Goal: Task Accomplishment & Management: Manage account settings

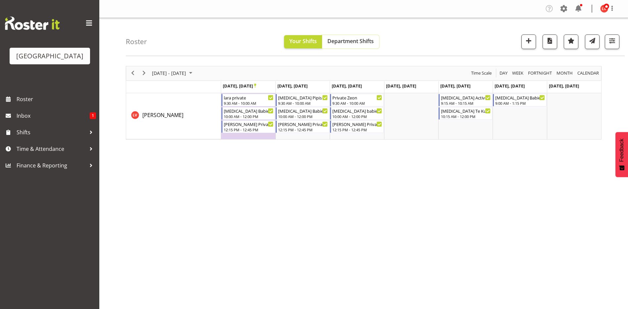
click at [344, 40] on span "Department Shifts" at bounding box center [351, 40] width 46 height 7
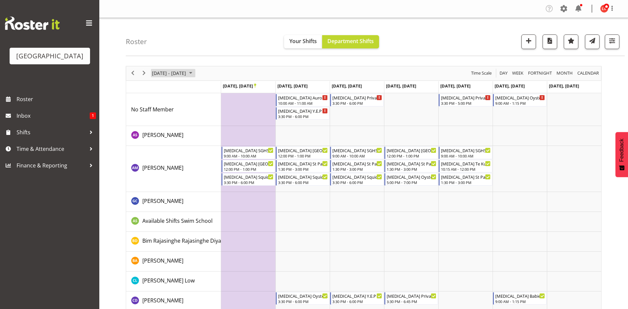
click at [176, 72] on span "[DATE] - [DATE]" at bounding box center [168, 73] width 35 height 8
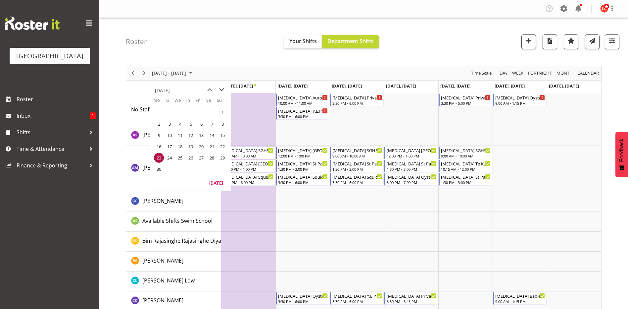
click at [220, 90] on span "next month" at bounding box center [222, 90] width 12 height 12
click at [221, 90] on span "next month" at bounding box center [222, 90] width 12 height 12
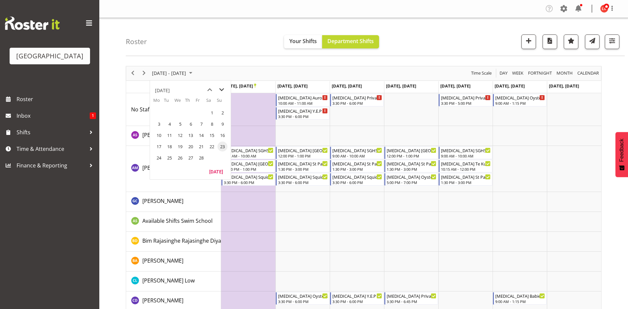
click at [221, 90] on span "next month" at bounding box center [222, 90] width 12 height 12
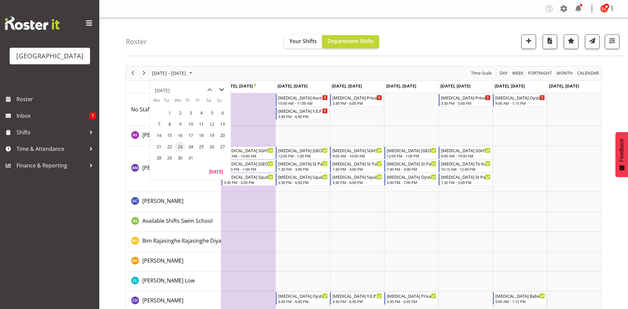
click at [222, 90] on span "next month" at bounding box center [222, 90] width 12 height 12
click at [209, 90] on span "previous month" at bounding box center [210, 90] width 12 height 12
click at [180, 157] on span "30" at bounding box center [180, 158] width 10 height 10
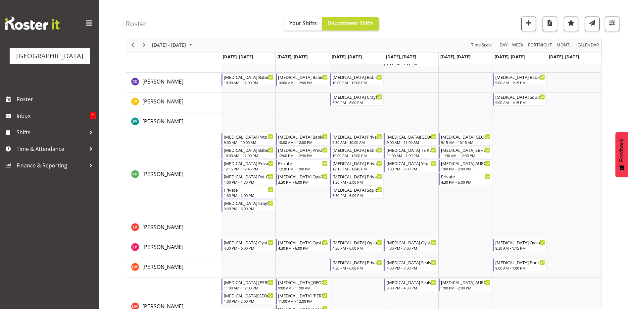
scroll to position [298, 0]
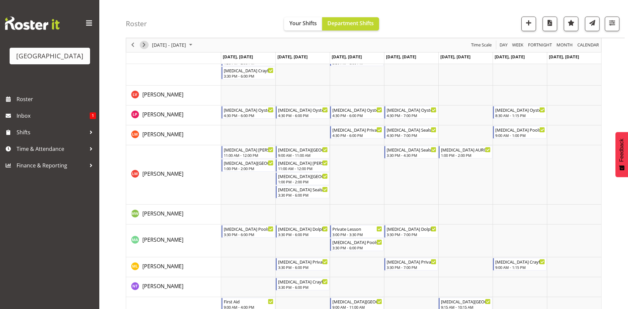
click at [148, 46] on button "Next" at bounding box center [144, 45] width 9 height 8
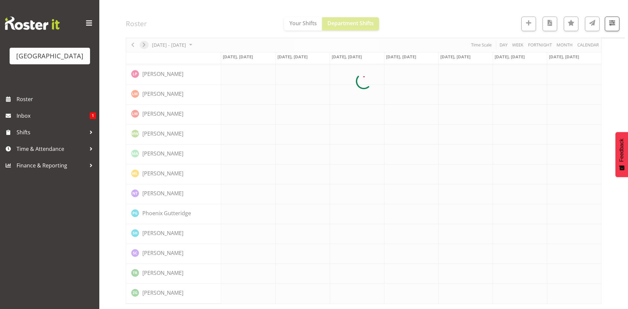
scroll to position [207, 0]
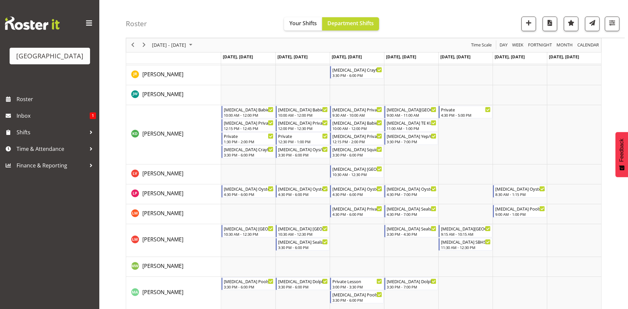
scroll to position [199, 0]
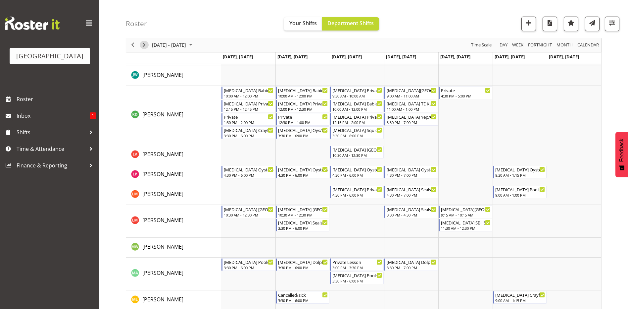
click at [141, 46] on span "Next" at bounding box center [144, 45] width 8 height 8
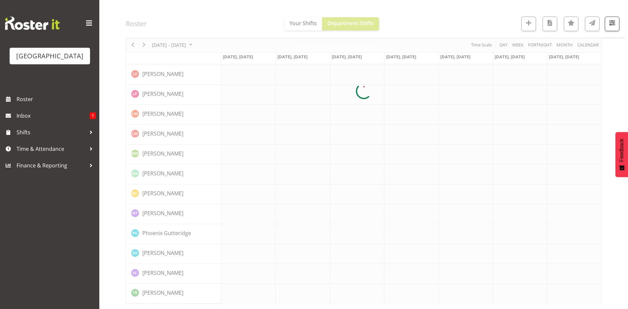
scroll to position [187, 0]
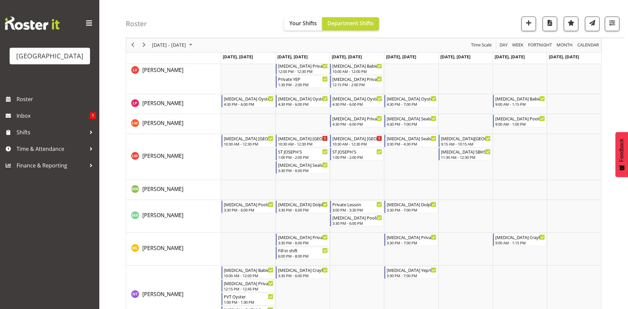
scroll to position [298, 0]
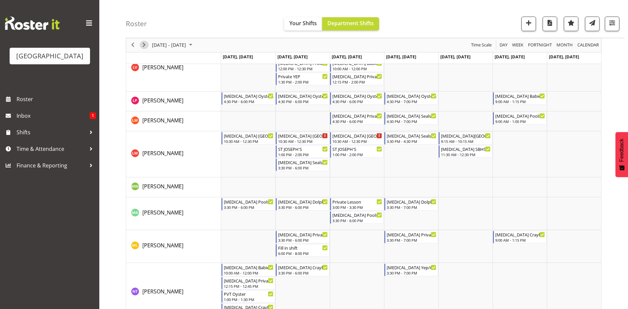
click at [144, 45] on span "Next" at bounding box center [144, 45] width 8 height 8
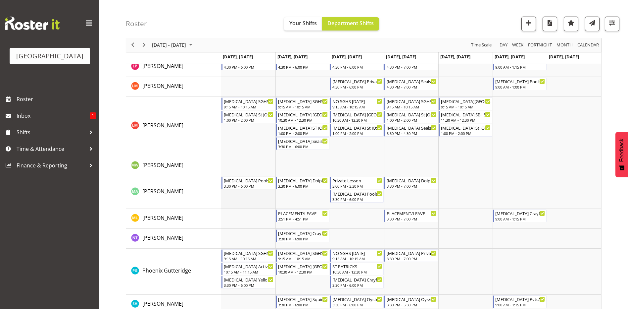
scroll to position [364, 0]
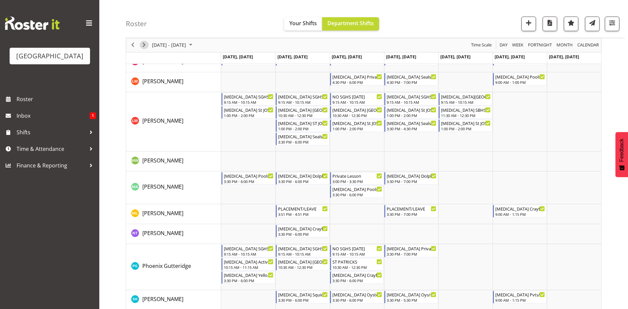
click at [144, 45] on span "Next" at bounding box center [144, 45] width 8 height 8
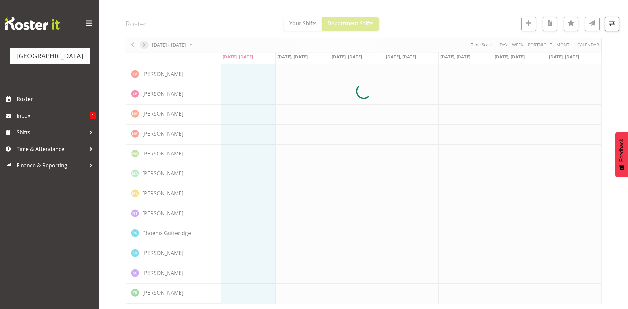
scroll to position [187, 0]
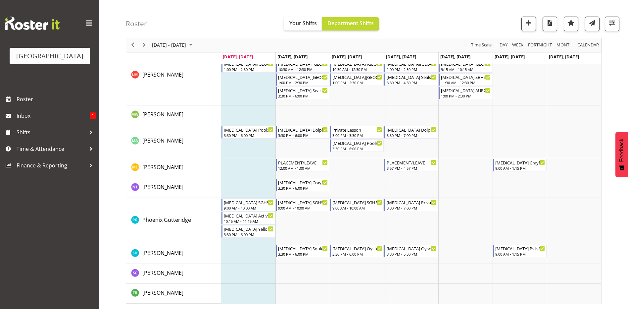
scroll to position [390, 0]
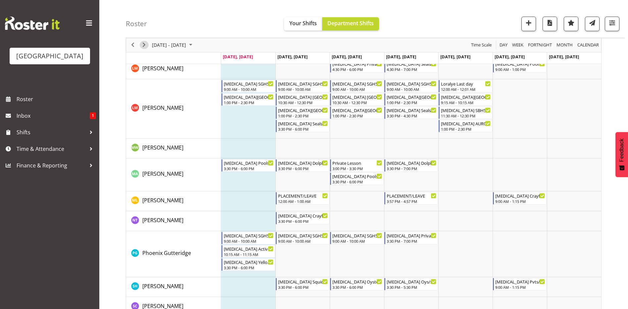
click at [145, 46] on span "Next" at bounding box center [144, 45] width 8 height 8
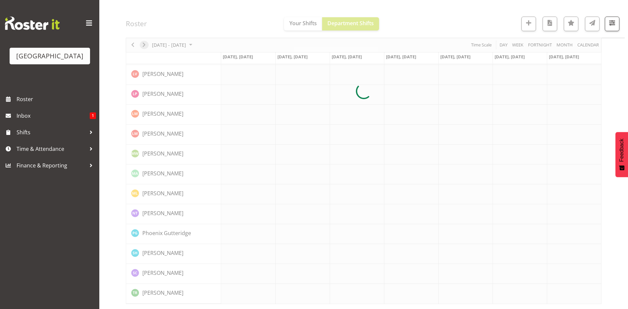
scroll to position [187, 0]
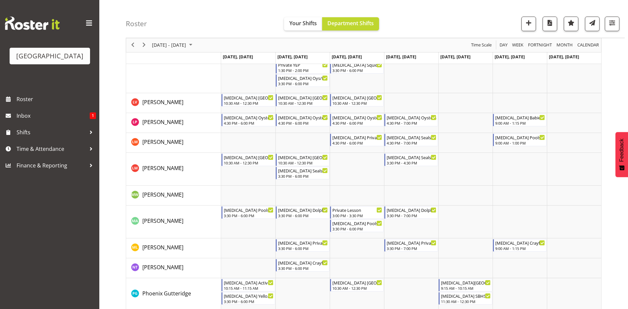
scroll to position [265, 0]
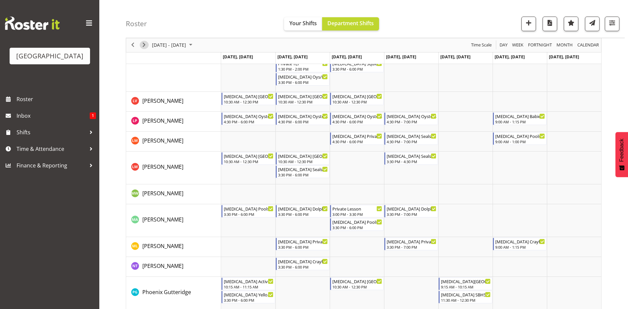
click at [140, 45] on button "Next" at bounding box center [144, 45] width 9 height 8
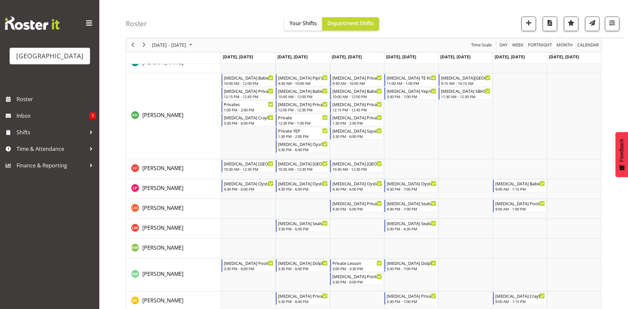
scroll to position [199, 0]
click at [146, 45] on span "Next" at bounding box center [144, 45] width 8 height 8
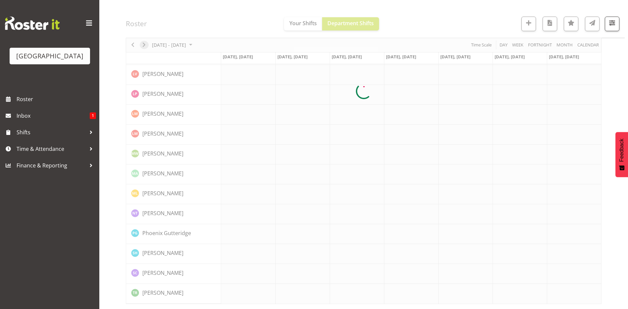
scroll to position [187, 0]
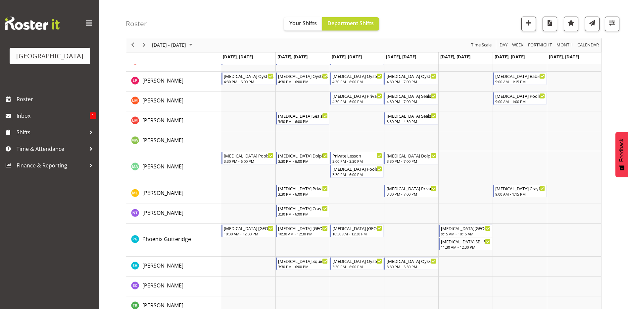
scroll to position [318, 0]
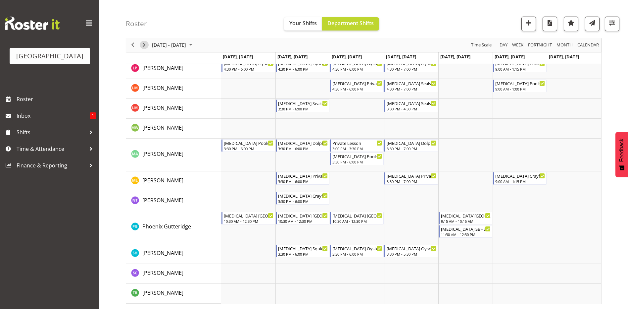
click at [145, 44] on span "Next" at bounding box center [144, 45] width 8 height 8
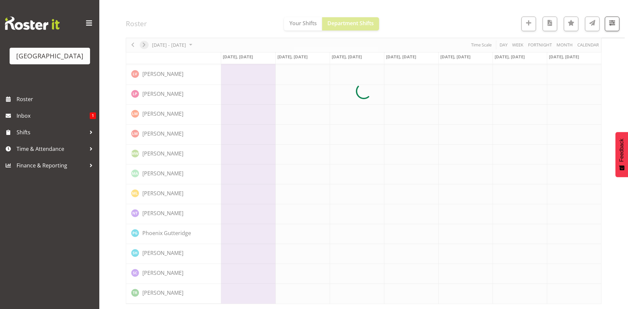
scroll to position [187, 0]
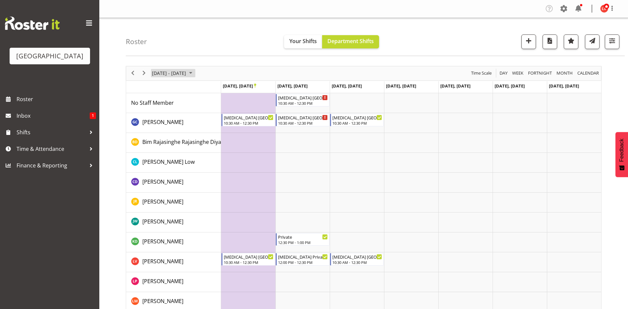
click at [173, 72] on span "[DATE] - [DATE]" at bounding box center [168, 73] width 35 height 8
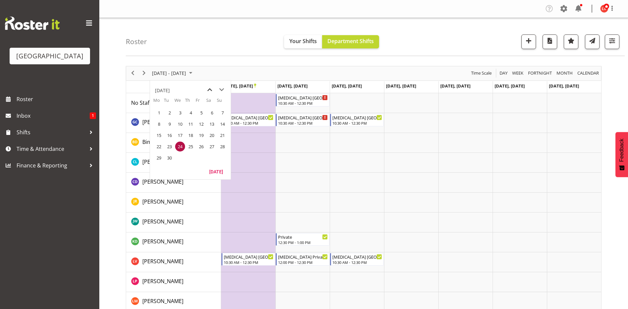
click at [209, 90] on span "previous month" at bounding box center [210, 90] width 12 height 12
click at [159, 145] on span "18" at bounding box center [159, 146] width 10 height 10
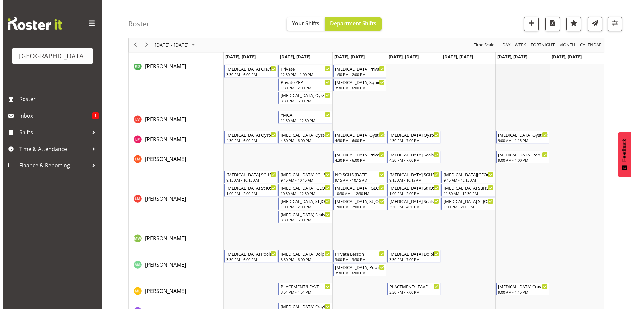
scroll to position [298, 0]
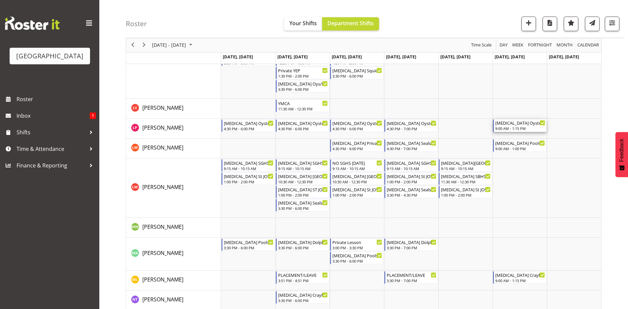
click at [516, 125] on div "[MEDICAL_DATA] Oysters" at bounding box center [521, 122] width 50 height 7
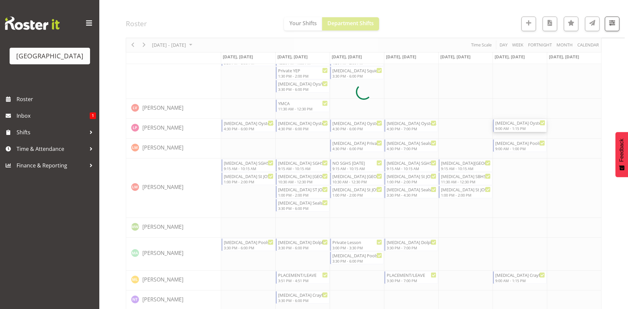
select select "7"
select select "2025"
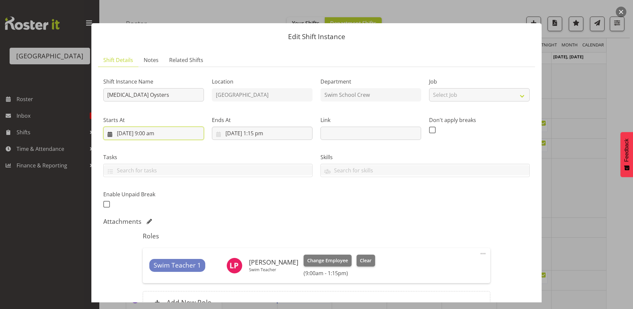
click at [150, 133] on input "[DATE] 9:00 am" at bounding box center [153, 133] width 101 height 13
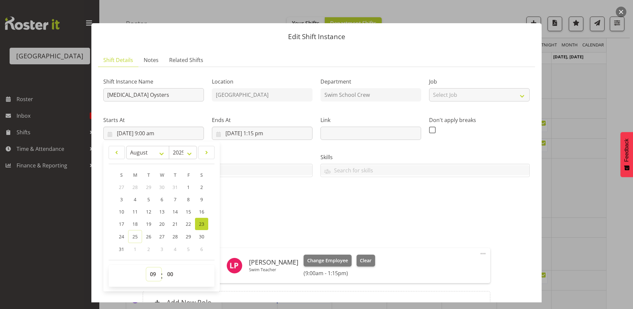
click at [151, 273] on select "00 01 02 03 04 05 06 07 08 09 10 11 12 13 14 15 16 17 18 19 20 21 22 23" at bounding box center [153, 273] width 15 height 13
select select "8"
click at [146, 267] on select "00 01 02 03 04 05 06 07 08 09 10 11 12 13 14 15 16 17 18 19 20 21 22 23" at bounding box center [153, 273] width 15 height 13
type input "[DATE] 8:00 am"
click at [170, 274] on select "00 01 02 03 04 05 06 07 08 09 10 11 12 13 14 15 16 17 18 19 20 21 22 23 24 25 2…" at bounding box center [171, 273] width 15 height 13
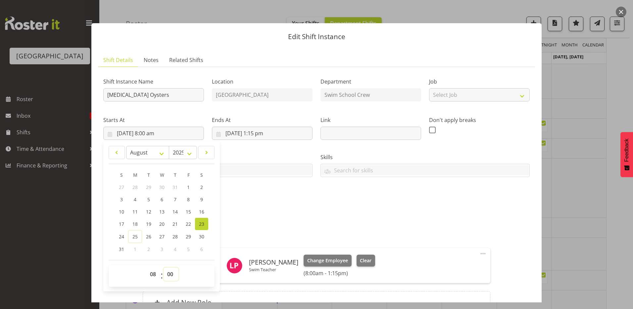
select select "30"
click at [289, 225] on div "Attachments" at bounding box center [316, 221] width 427 height 9
type input "[DATE] 8:30 am"
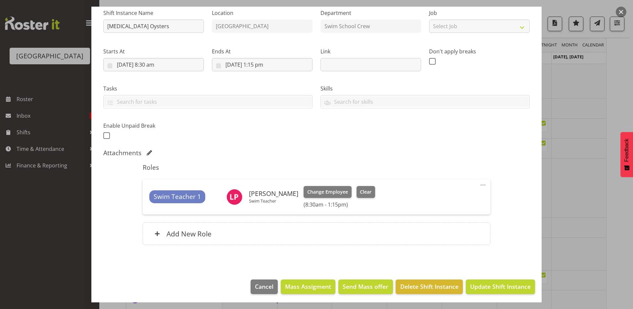
scroll to position [70, 0]
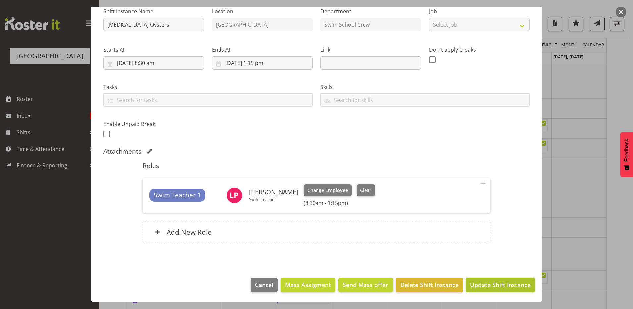
click at [470, 285] on span "Update Shift Instance" at bounding box center [500, 284] width 61 height 9
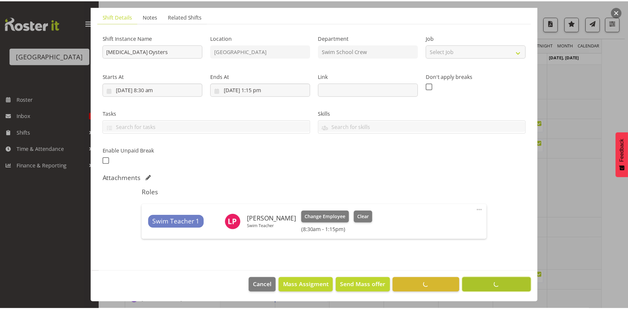
scroll to position [44, 0]
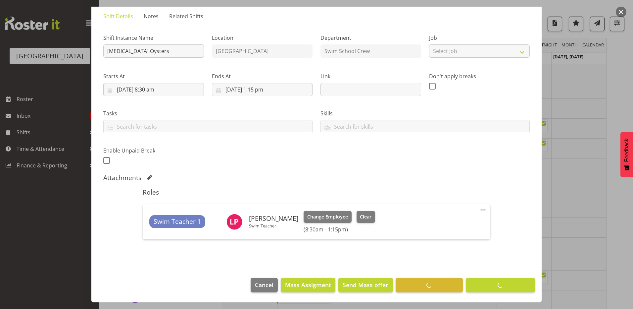
click at [570, 205] on div at bounding box center [316, 154] width 633 height 309
